Goal: Information Seeking & Learning: Learn about a topic

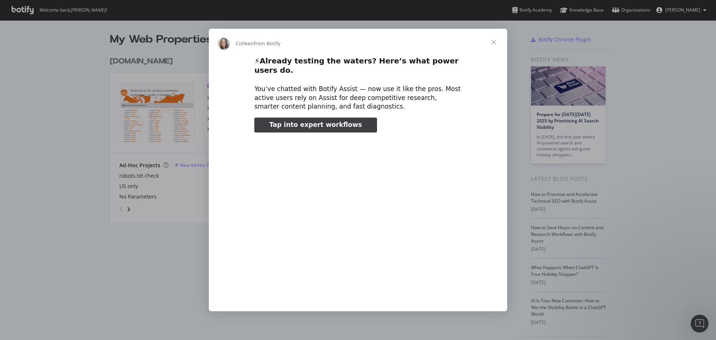
type input "505353"
click at [494, 48] on span "Close" at bounding box center [493, 42] width 27 height 27
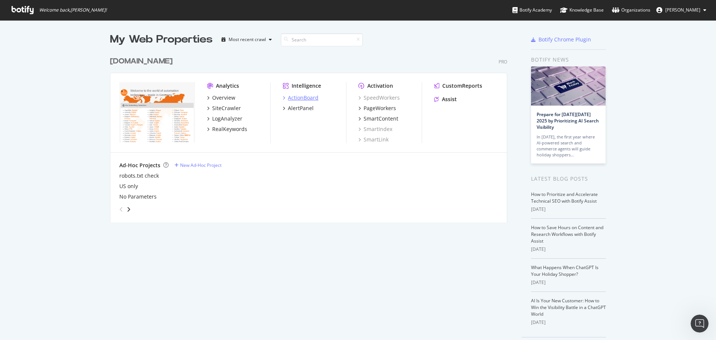
click at [293, 98] on div "ActionBoard" at bounding box center [303, 97] width 31 height 7
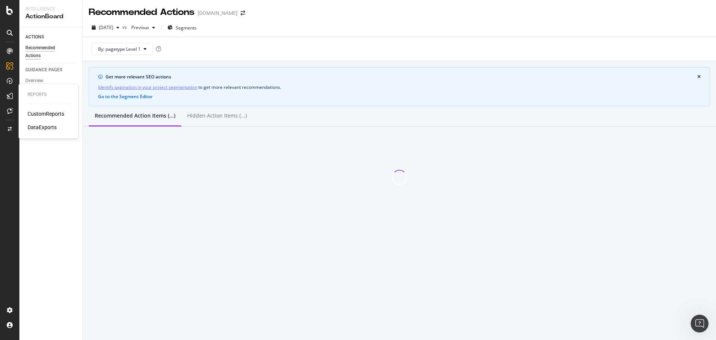
click at [50, 113] on div "CustomReports" at bounding box center [46, 113] width 37 height 7
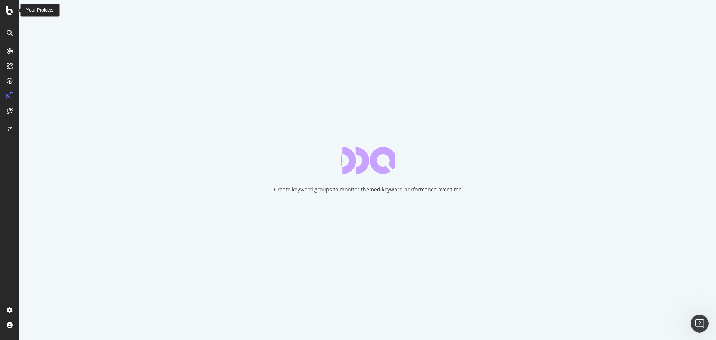
click at [12, 11] on icon at bounding box center [9, 10] width 7 height 9
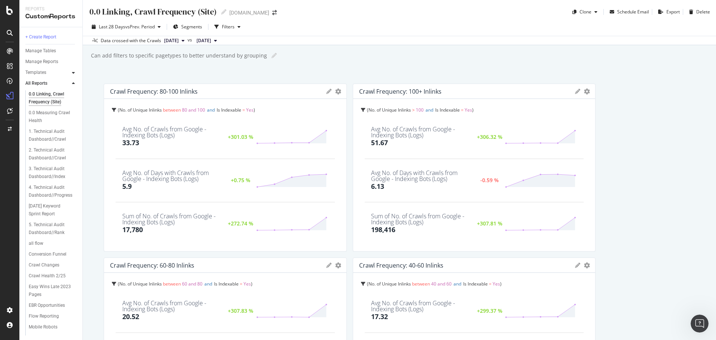
click at [75, 71] on icon at bounding box center [73, 72] width 3 height 4
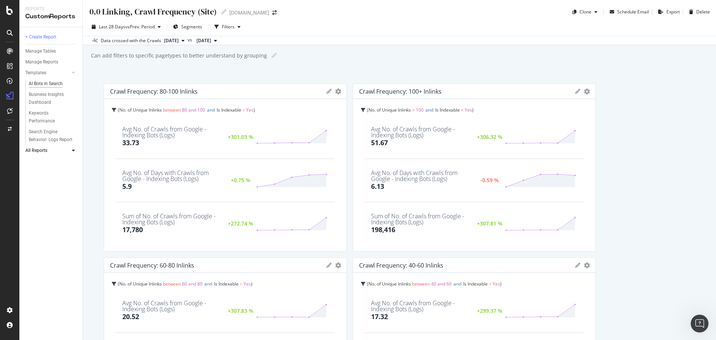
click at [51, 85] on div "AI Bots in Search" at bounding box center [46, 84] width 34 height 8
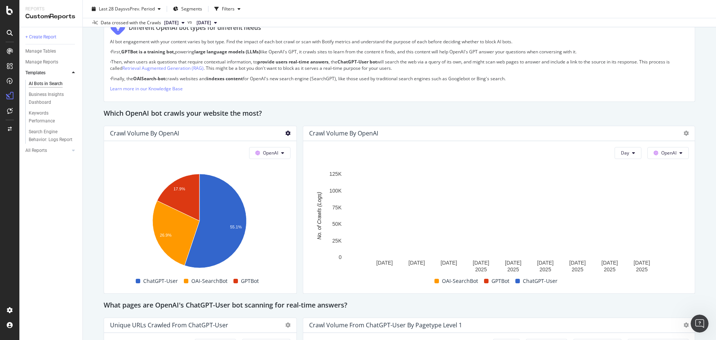
scroll to position [597, 0]
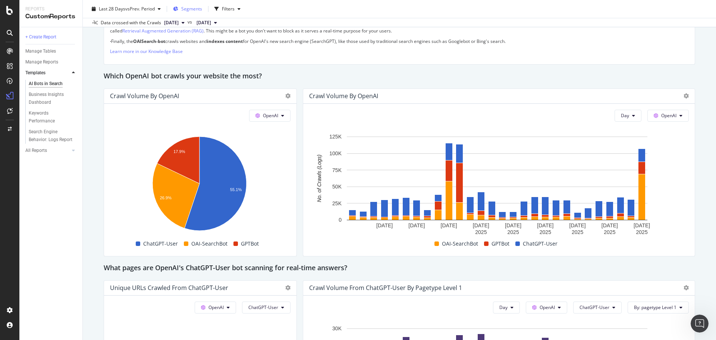
click at [195, 9] on span "Segments" at bounding box center [191, 9] width 21 height 6
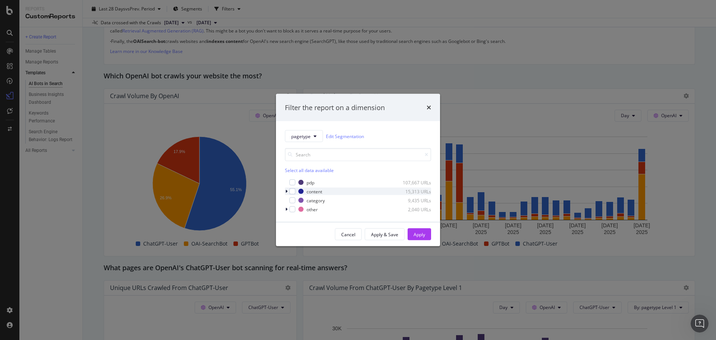
click at [286, 191] on icon "modal" at bounding box center [286, 191] width 2 height 4
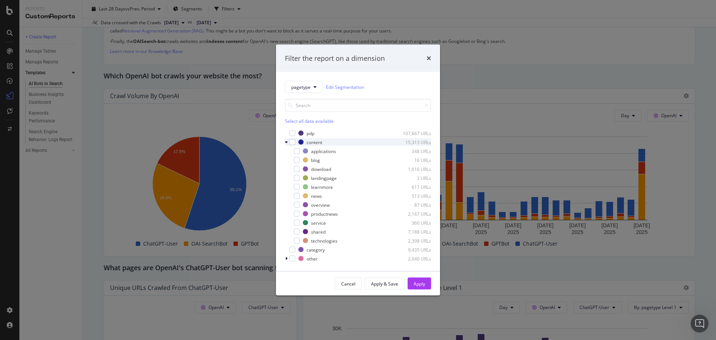
click at [286, 142] on icon "modal" at bounding box center [286, 142] width 3 height 4
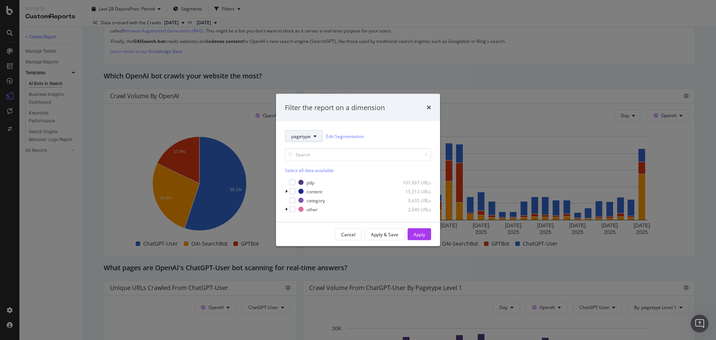
click at [310, 133] on button "pagetype" at bounding box center [304, 136] width 38 height 12
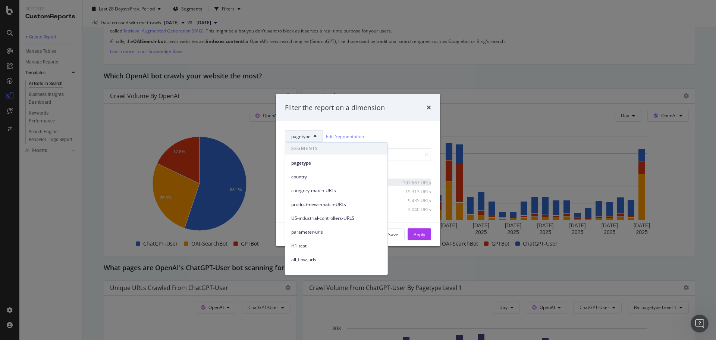
click at [332, 179] on span "country" at bounding box center [336, 176] width 90 height 7
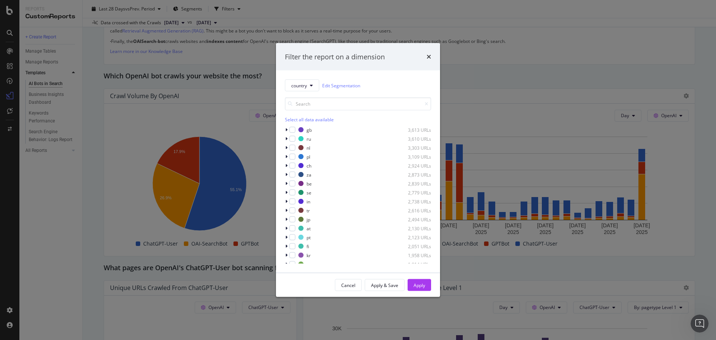
scroll to position [112, 0]
click at [293, 155] on div "modal" at bounding box center [292, 154] width 6 height 6
click at [428, 287] on button "Apply" at bounding box center [419, 285] width 23 height 12
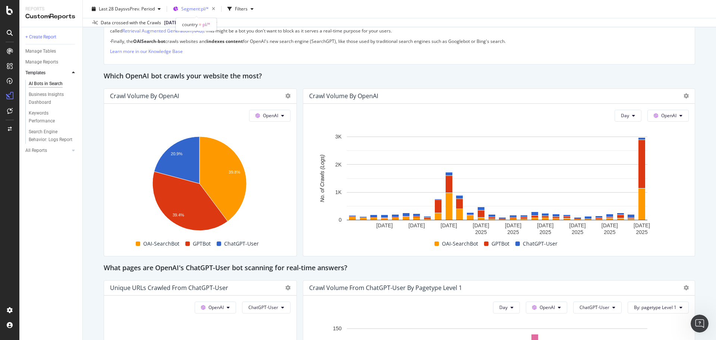
click at [205, 8] on span "Segment: pl/*" at bounding box center [195, 9] width 28 height 6
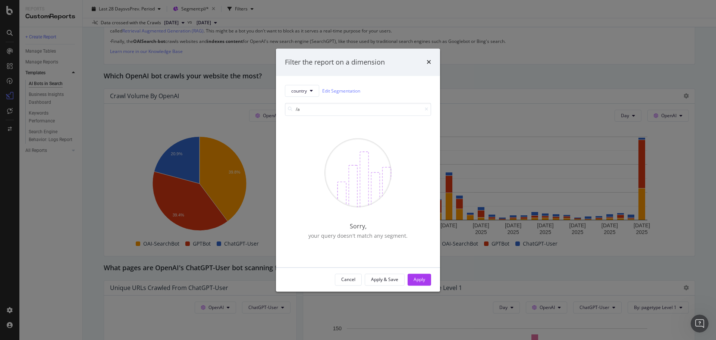
type input "/"
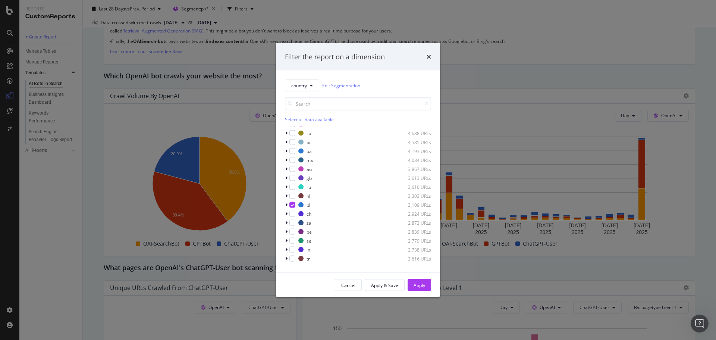
scroll to position [112, 0]
click at [293, 153] on icon "modal" at bounding box center [292, 154] width 3 height 4
click at [292, 151] on div "modal" at bounding box center [292, 151] width 6 height 6
click at [418, 284] on div "Apply" at bounding box center [419, 284] width 12 height 6
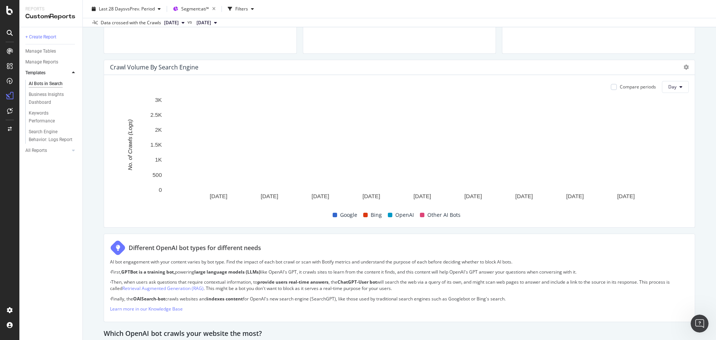
scroll to position [336, 0]
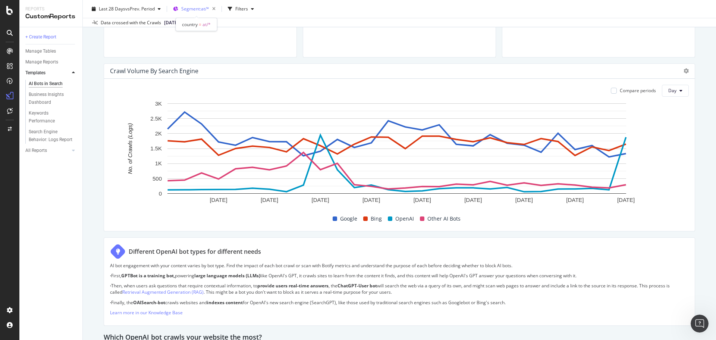
click at [204, 7] on span "Segment: at/*" at bounding box center [195, 9] width 28 height 6
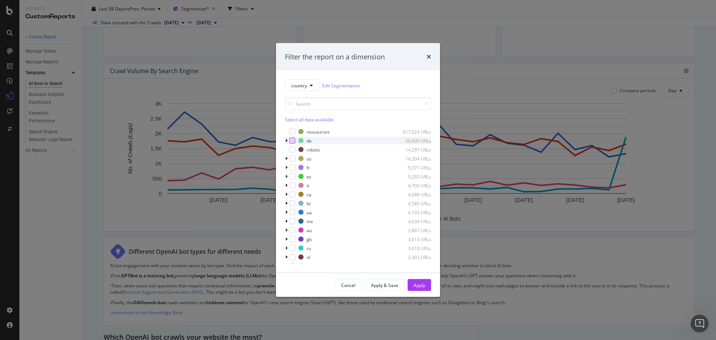
click at [292, 140] on div "modal" at bounding box center [292, 141] width 6 height 6
click at [293, 226] on icon "modal" at bounding box center [292, 226] width 3 height 4
drag, startPoint x: 419, startPoint y: 286, endPoint x: 330, endPoint y: 298, distance: 90.2
click at [419, 286] on div "Apply" at bounding box center [419, 284] width 12 height 6
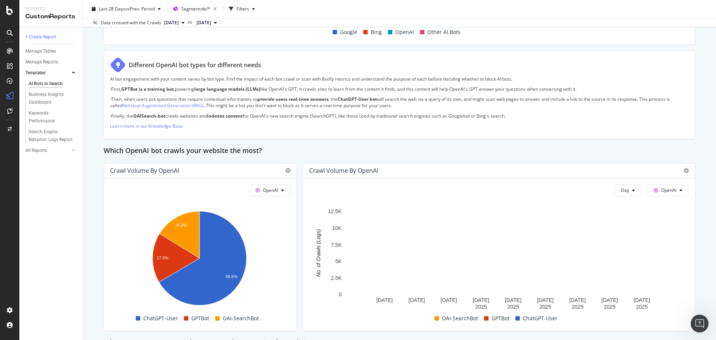
scroll to position [559, 0]
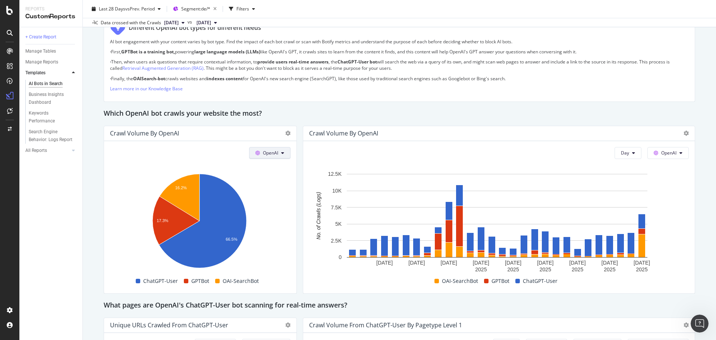
click at [275, 152] on span "OpenAI" at bounding box center [270, 153] width 15 height 6
click at [277, 165] on span "Google" at bounding box center [279, 167] width 28 height 7
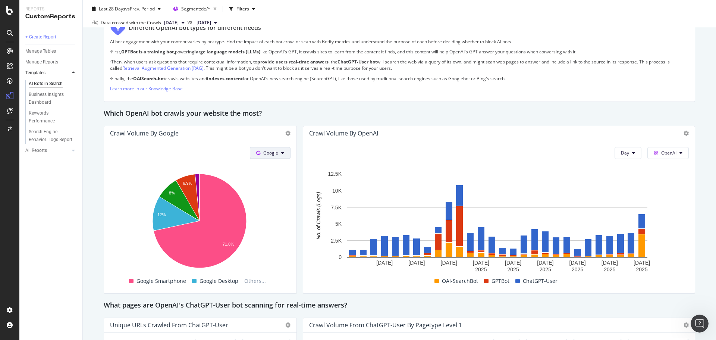
click at [271, 154] on span "Google" at bounding box center [270, 153] width 15 height 6
click at [281, 195] on span "OpenAI" at bounding box center [281, 195] width 28 height 7
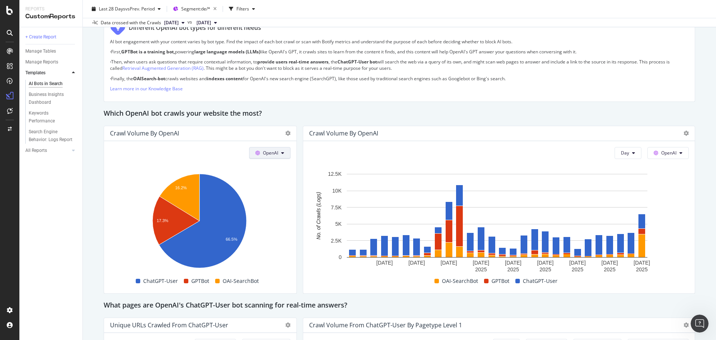
click at [274, 150] on span "OpenAI" at bounding box center [270, 153] width 15 height 6
click at [283, 211] on span "Other AI Bots" at bounding box center [279, 209] width 28 height 7
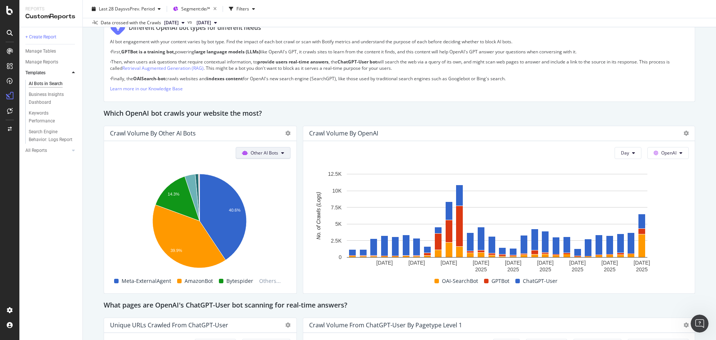
click at [261, 155] on span "Other AI Bots" at bounding box center [265, 153] width 28 height 6
click at [267, 196] on span "OpenAI" at bounding box center [266, 195] width 29 height 7
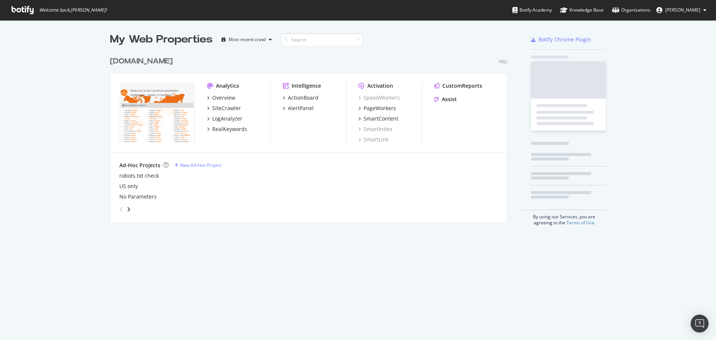
scroll to position [170, 397]
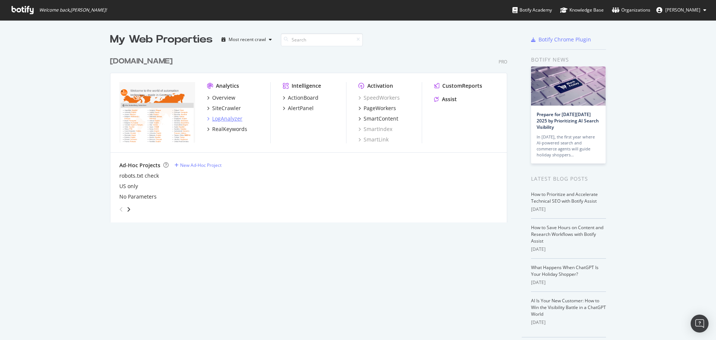
click at [231, 116] on div "LogAnalyzer" at bounding box center [227, 118] width 30 height 7
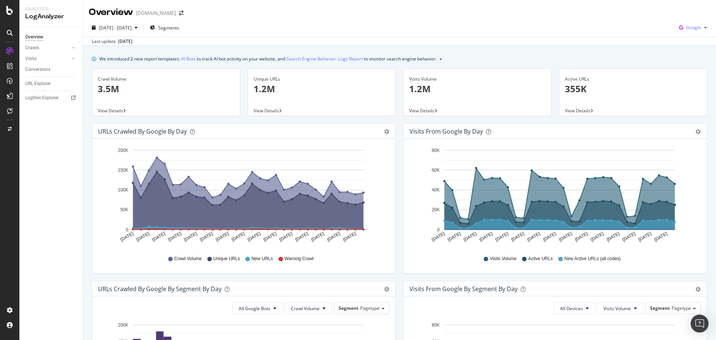
click at [692, 30] on span "Google" at bounding box center [693, 27] width 15 height 6
click at [689, 72] on span "OpenAI" at bounding box center [693, 70] width 28 height 7
